Goal: Contribute content

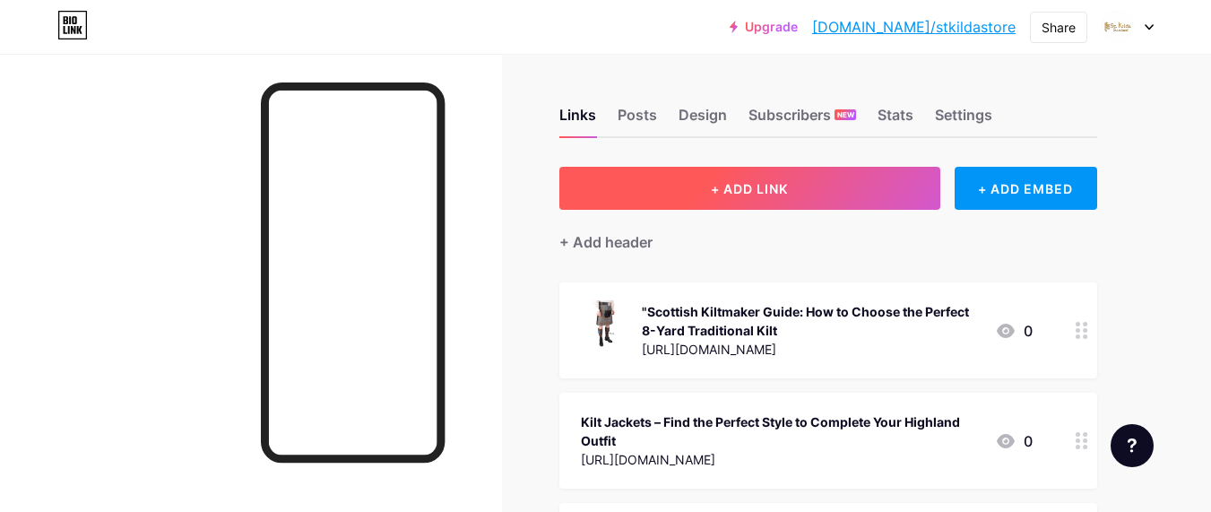
click at [842, 208] on button "+ ADD LINK" at bounding box center [749, 188] width 381 height 43
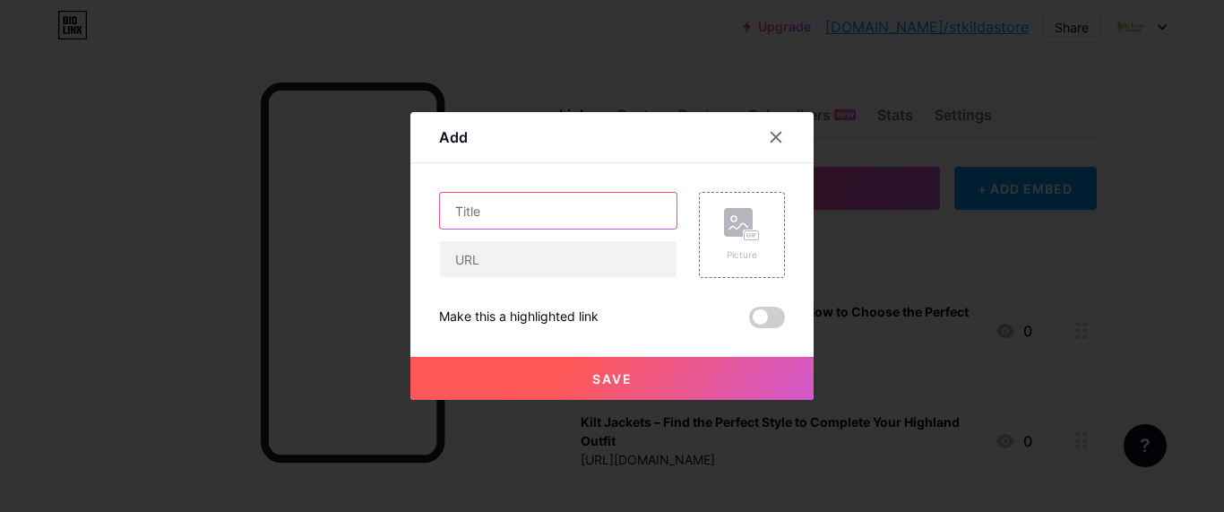
click at [517, 220] on input "text" at bounding box center [558, 211] width 237 height 36
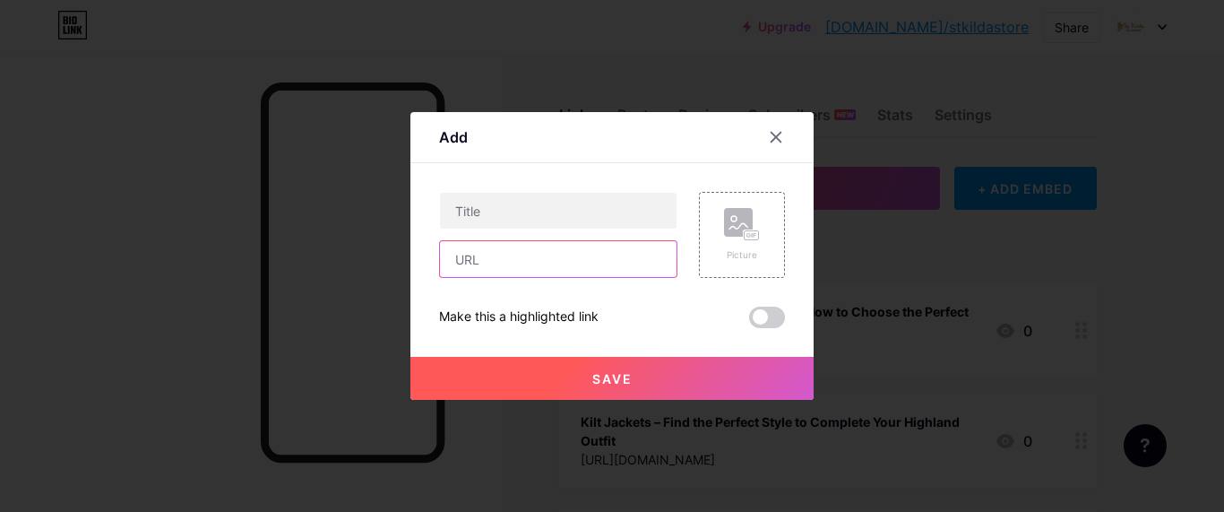
click at [475, 254] on input "text" at bounding box center [558, 259] width 237 height 36
paste input "[URL][DOMAIN_NAME]"
type input "[URL][DOMAIN_NAME]"
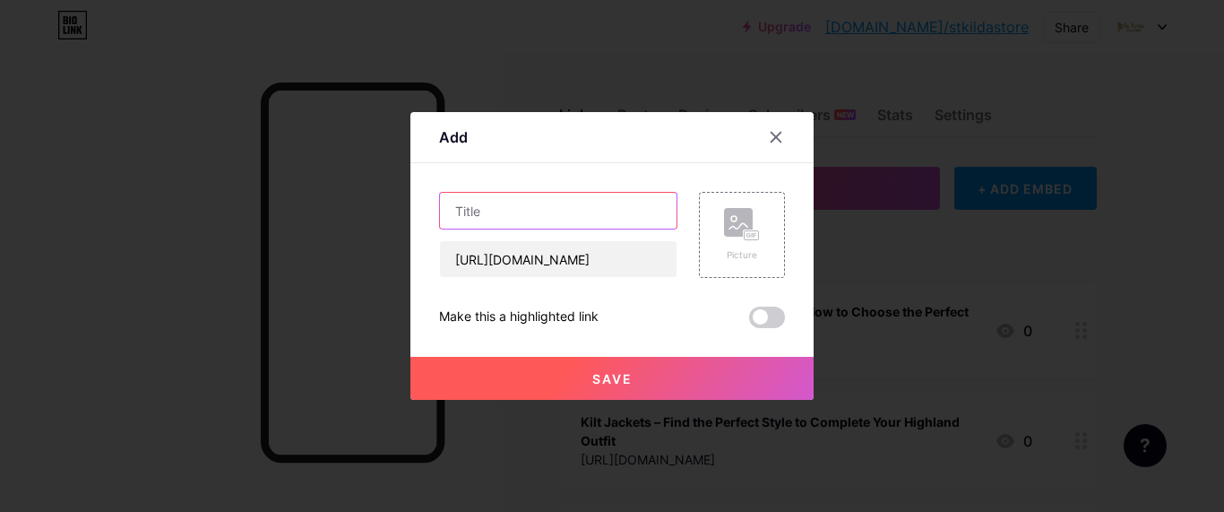
click at [469, 222] on input "text" at bounding box center [558, 211] width 237 height 36
paste input "Kilt Jackets – Your Essential Guide to Choosing the Perfect Highlandwear"
type input "Kilt Jackets – Your Essential Guide to Choosing the Perfect Highlandwear"
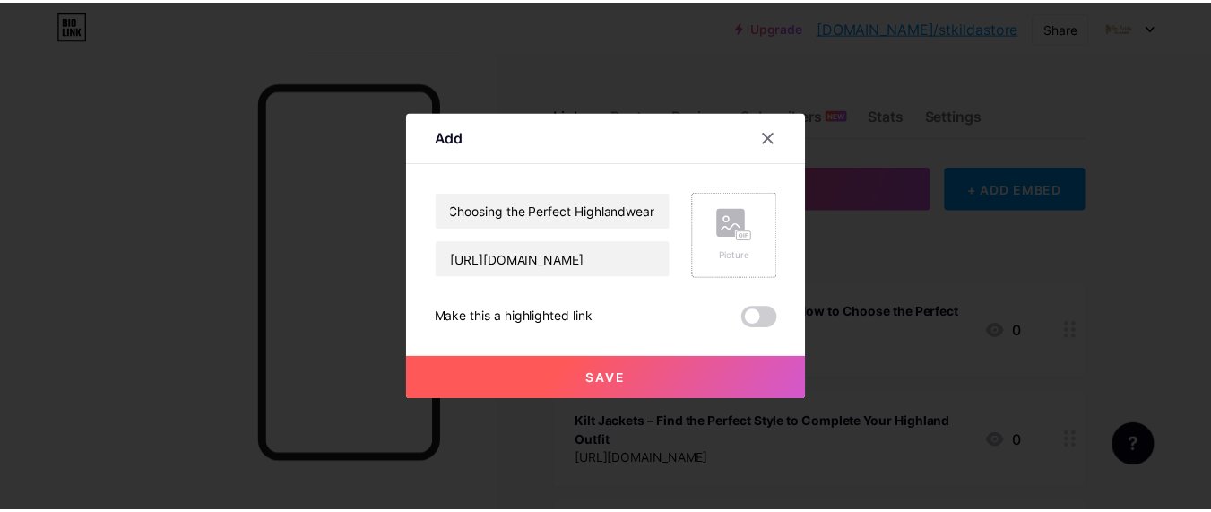
scroll to position [0, 0]
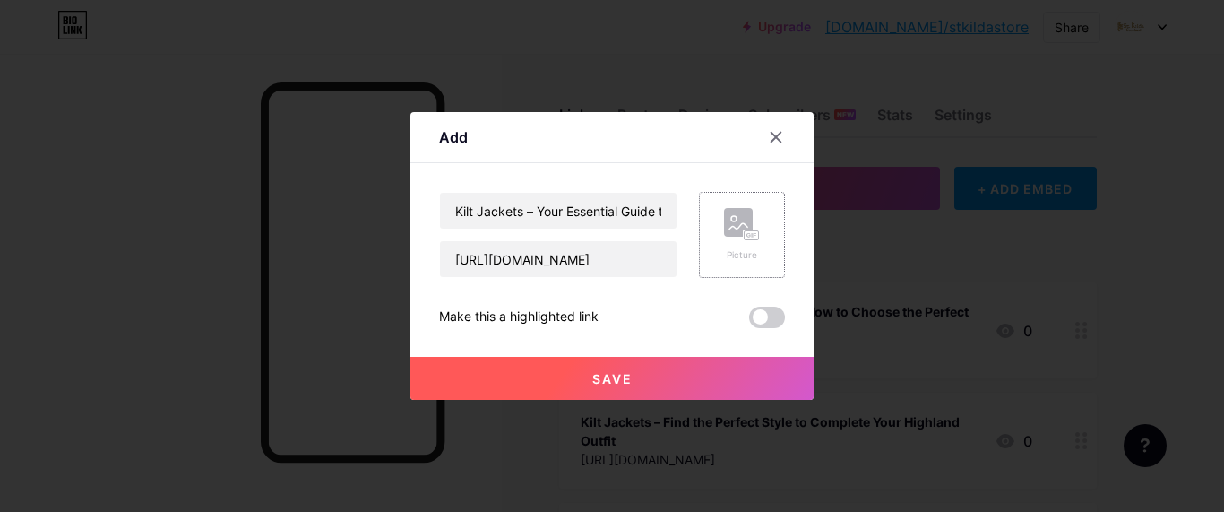
click at [751, 243] on div "Picture" at bounding box center [742, 235] width 36 height 54
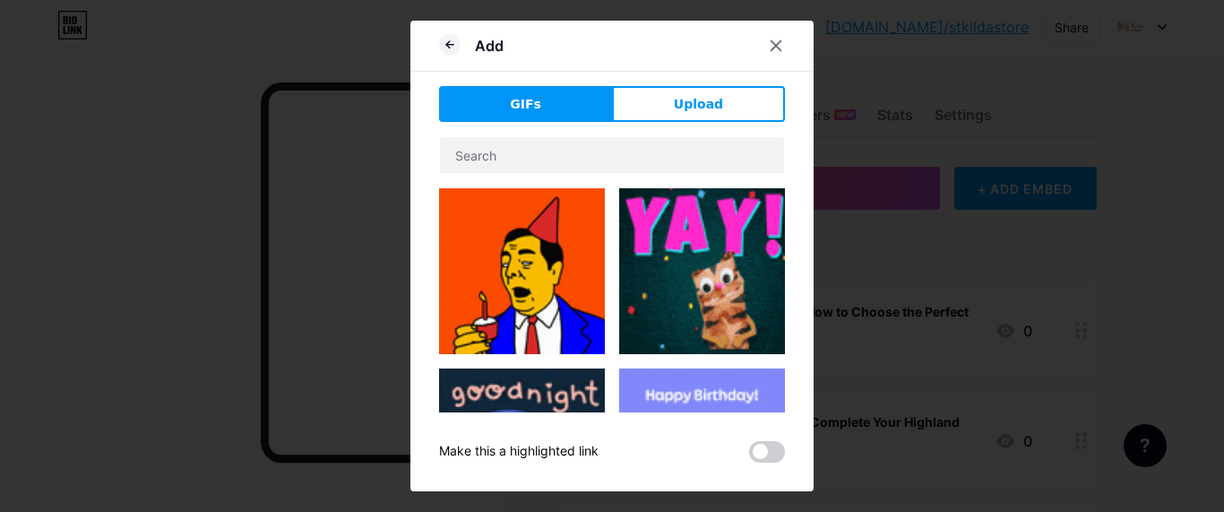
click at [729, 123] on div "GIFs Upload Content YouTube Play YouTube video without leaving your page. ADD V…" at bounding box center [612, 274] width 346 height 376
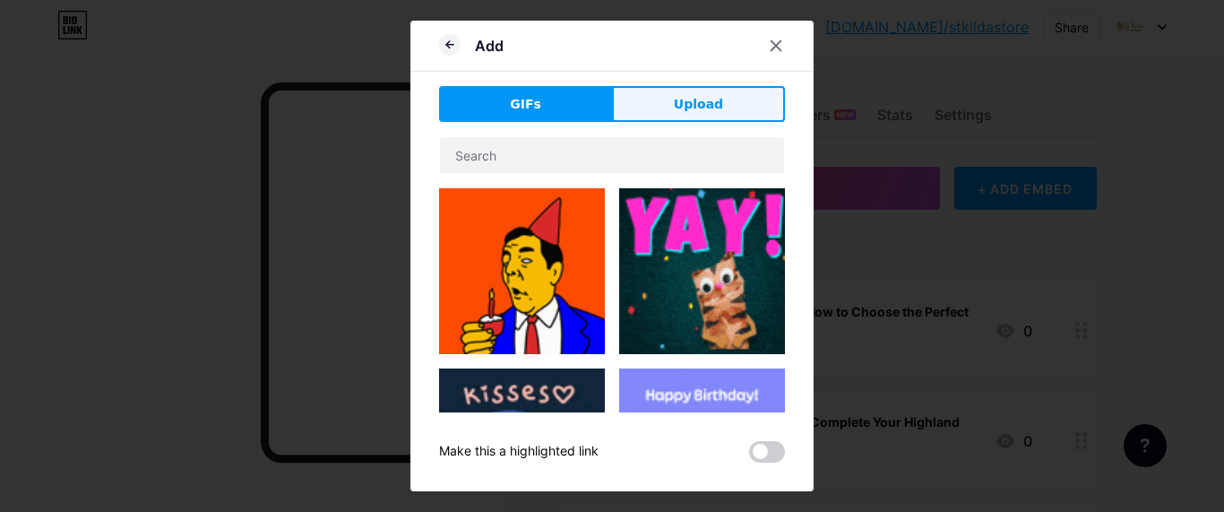
click at [734, 102] on button "Upload" at bounding box center [698, 104] width 173 height 36
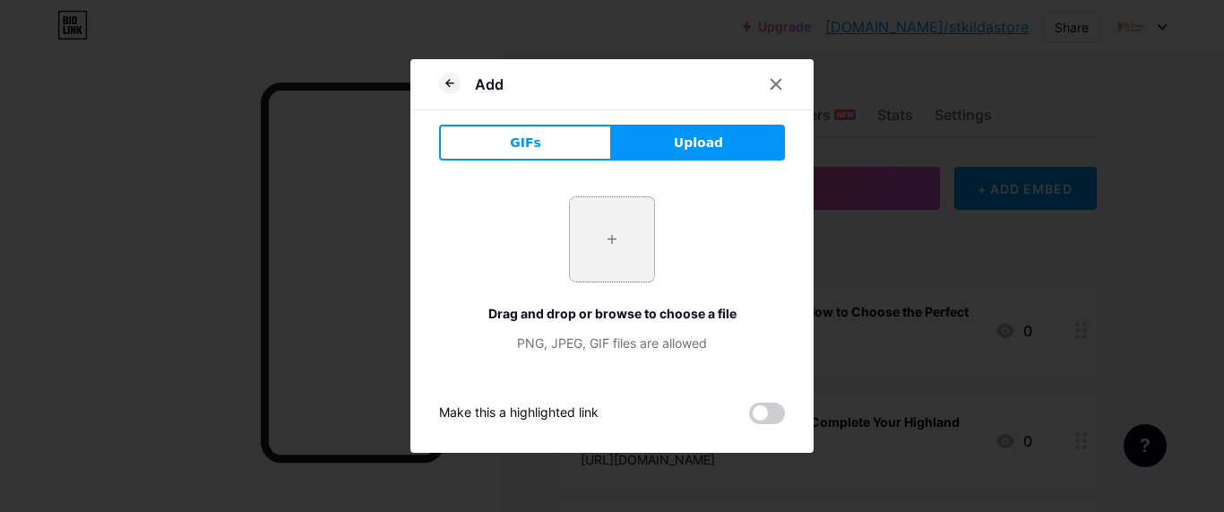
click at [597, 243] on input "file" at bounding box center [612, 239] width 84 height 84
click at [678, 160] on button "Upload" at bounding box center [698, 143] width 173 height 36
click at [683, 152] on button "Upload" at bounding box center [698, 143] width 173 height 36
click at [721, 135] on button "Upload" at bounding box center [698, 143] width 173 height 36
click at [596, 238] on input "file" at bounding box center [612, 239] width 84 height 84
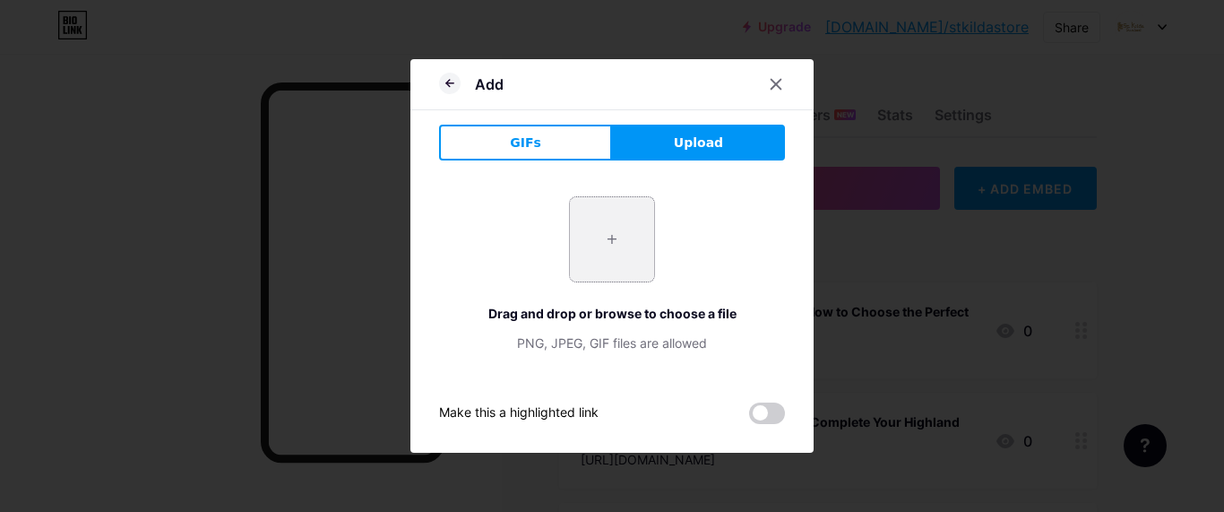
type input "C:\fakepath\Reg Doublet 1-1000x1000h (1).jpg"
click at [762, 416] on div at bounding box center [612, 256] width 1224 height 512
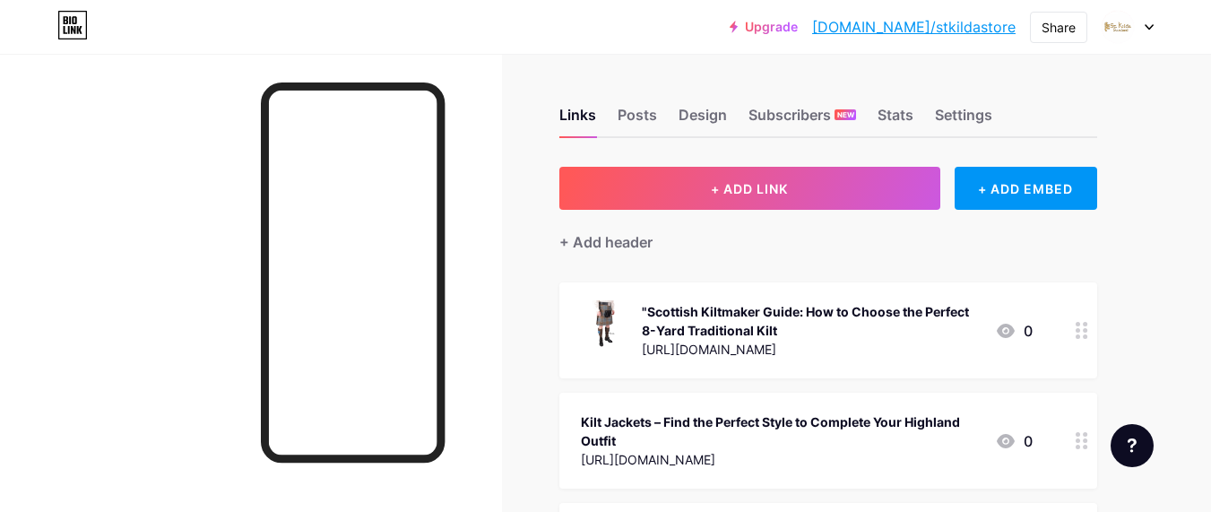
click at [775, 432] on div "Kilt Jackets – Find the Perfect Style to Complete Your Highland Outfit" at bounding box center [781, 431] width 400 height 38
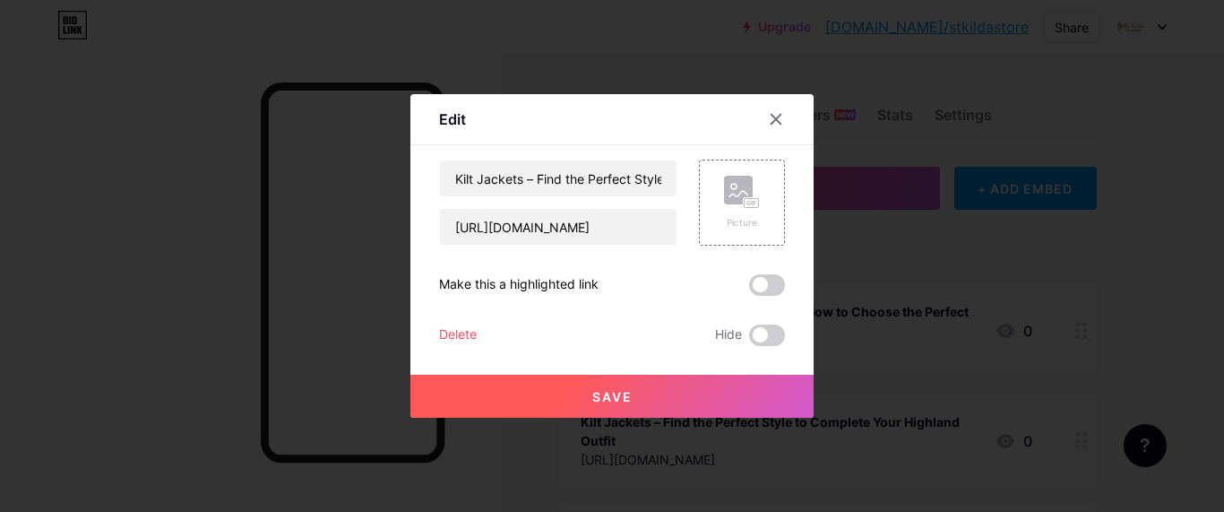
click at [761, 286] on span at bounding box center [767, 285] width 36 height 22
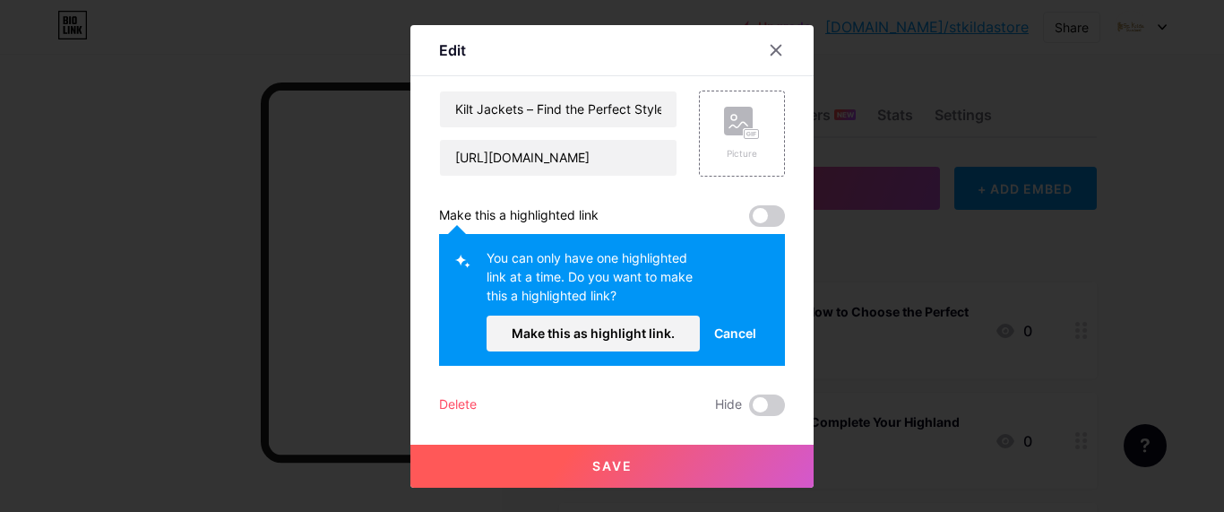
click at [750, 220] on span at bounding box center [767, 216] width 36 height 22
click at [726, 340] on span "Cancel" at bounding box center [735, 332] width 42 height 19
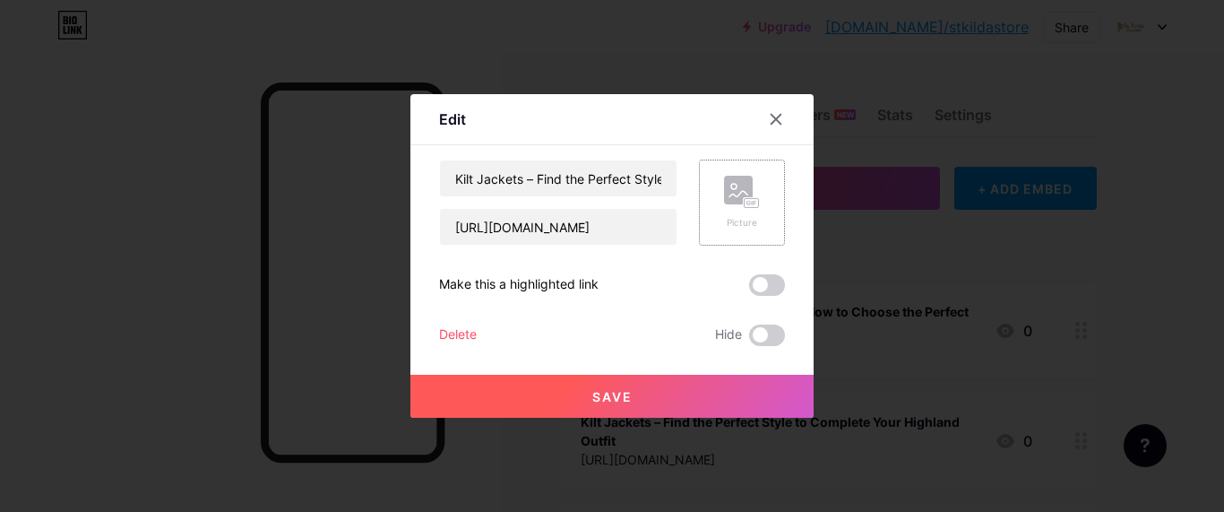
click at [736, 209] on div "Picture" at bounding box center [742, 203] width 36 height 54
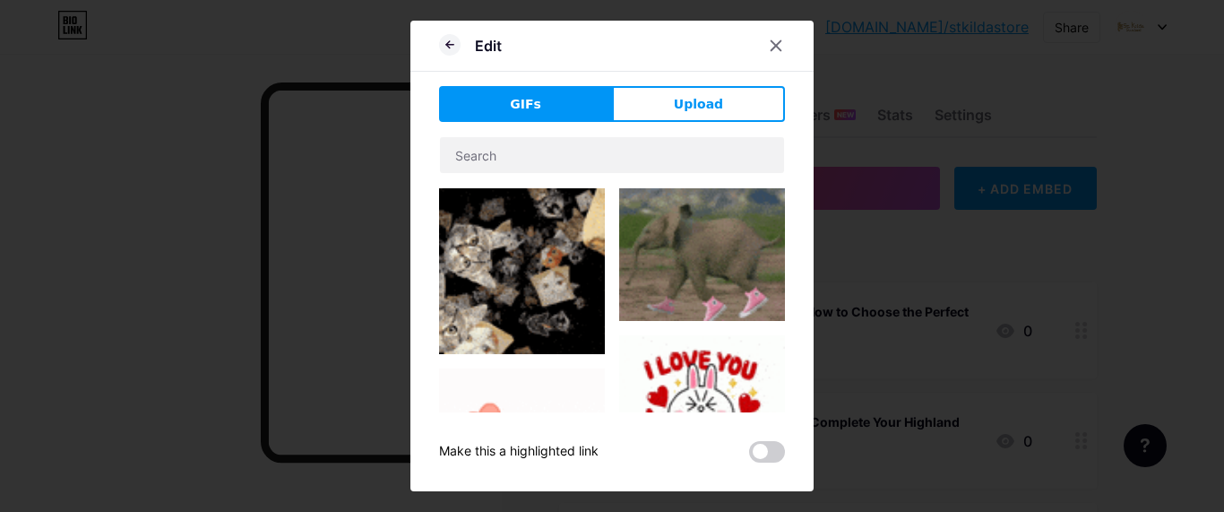
click at [693, 123] on div "GIFs Upload Content YouTube Play YouTube video without leaving your page. ADD V…" at bounding box center [612, 274] width 346 height 376
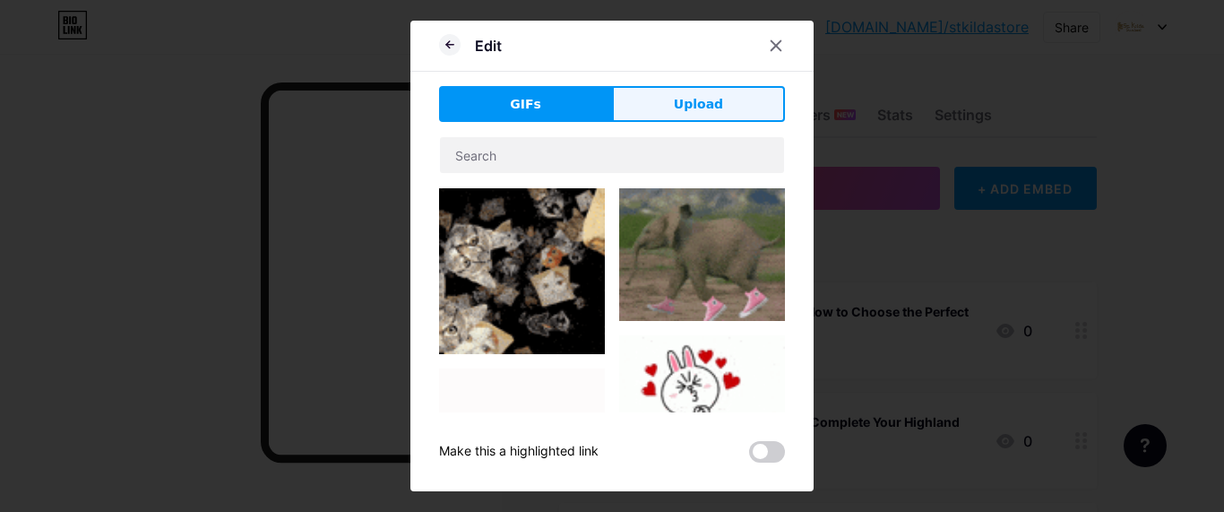
click at [694, 107] on span "Upload" at bounding box center [698, 104] width 49 height 19
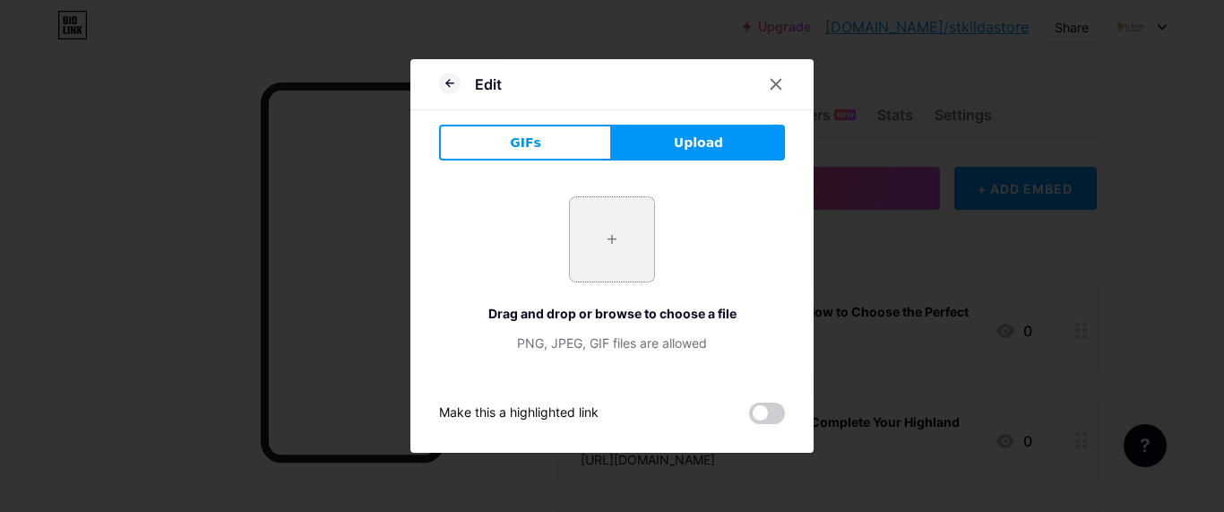
click at [616, 235] on input "file" at bounding box center [612, 239] width 84 height 84
type input "C:\fakepath\Reg Doublet 1-1000x1000h (1).jpg"
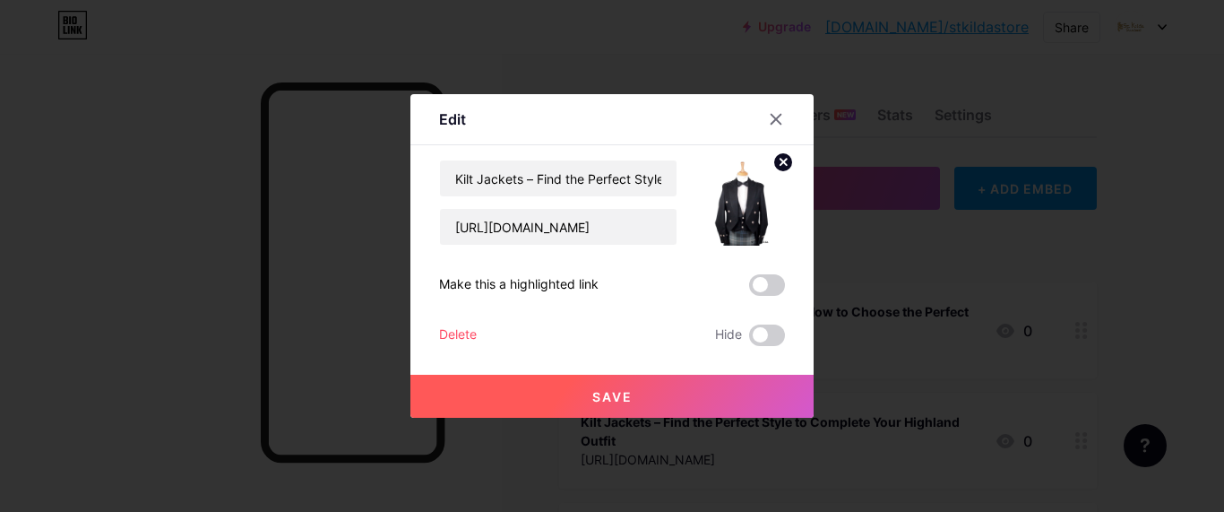
click at [762, 274] on span at bounding box center [767, 285] width 36 height 22
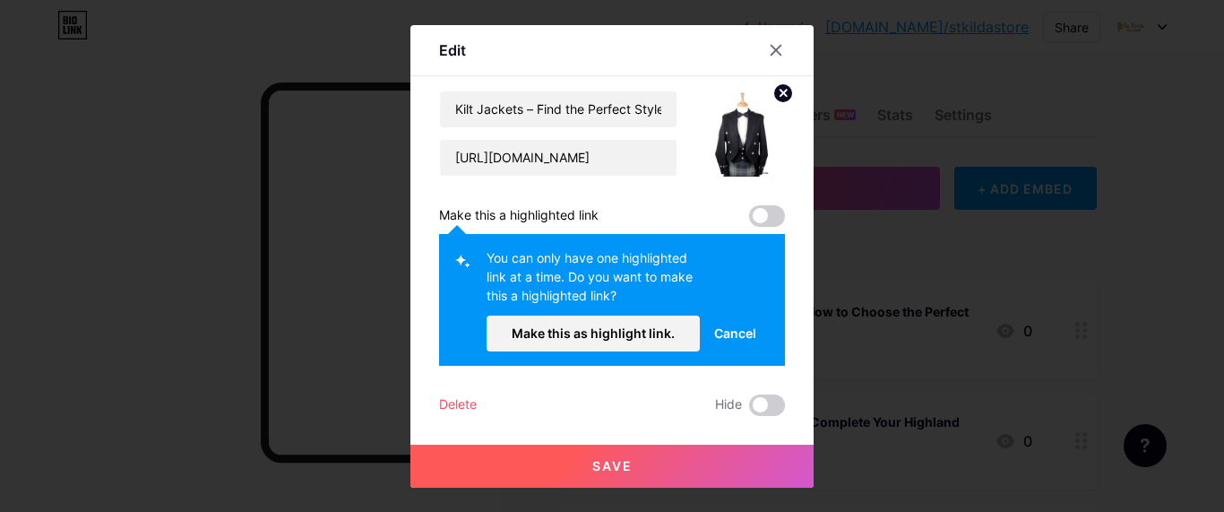
click at [758, 203] on div "Kilt Jackets – Find the Perfect Style to Complete Your Highland Outfit [URL][DO…" at bounding box center [612, 253] width 346 height 325
click at [757, 221] on span at bounding box center [767, 216] width 36 height 22
click at [631, 471] on button "Save" at bounding box center [611, 465] width 403 height 43
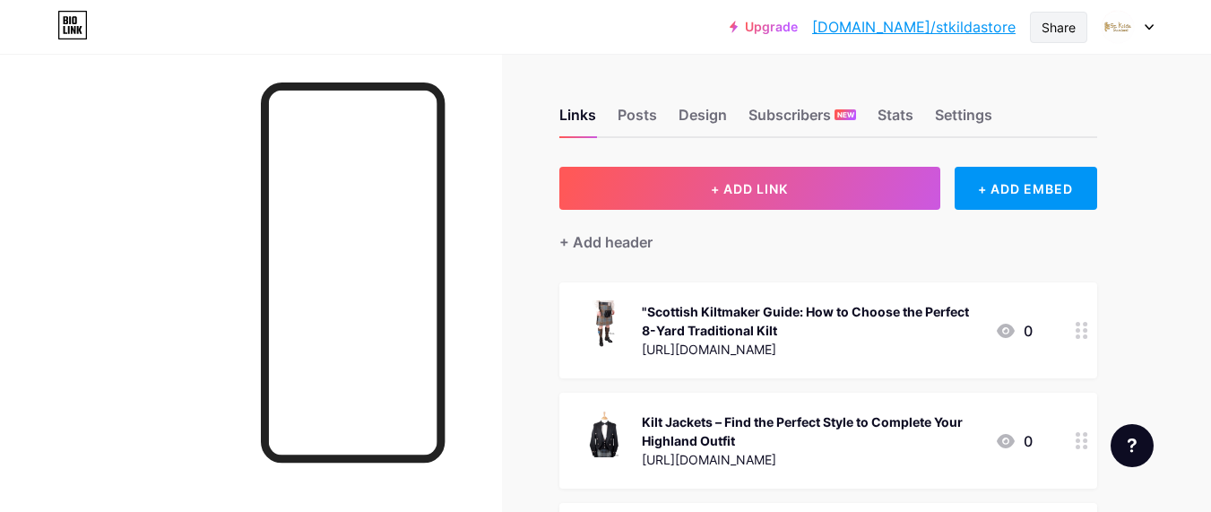
click at [1052, 30] on div "Share" at bounding box center [1058, 27] width 34 height 19
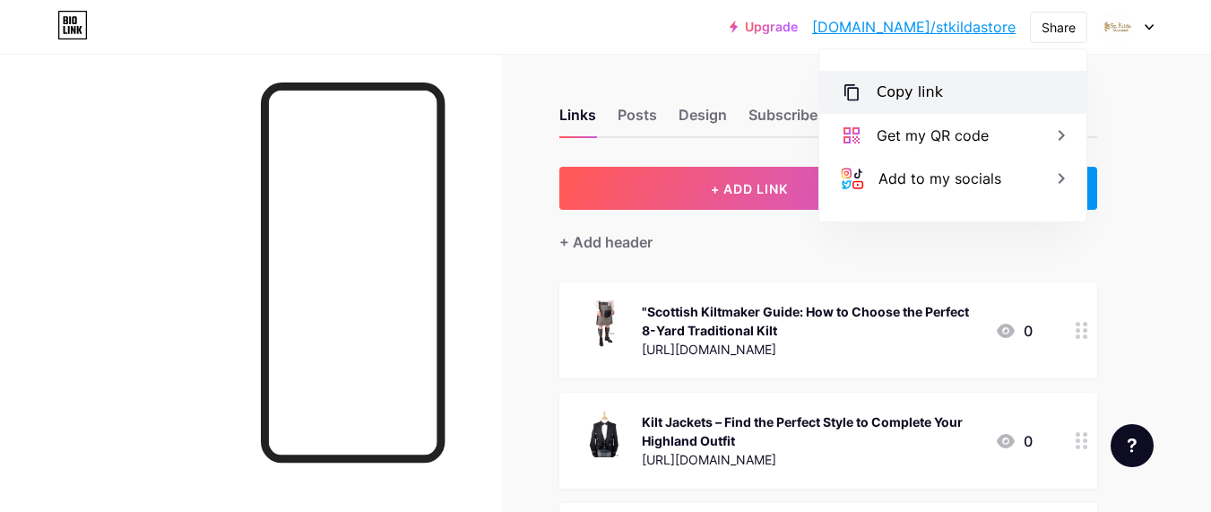
click at [916, 98] on div "Copy link" at bounding box center [909, 93] width 66 height 22
